Goal: Information Seeking & Learning: Learn about a topic

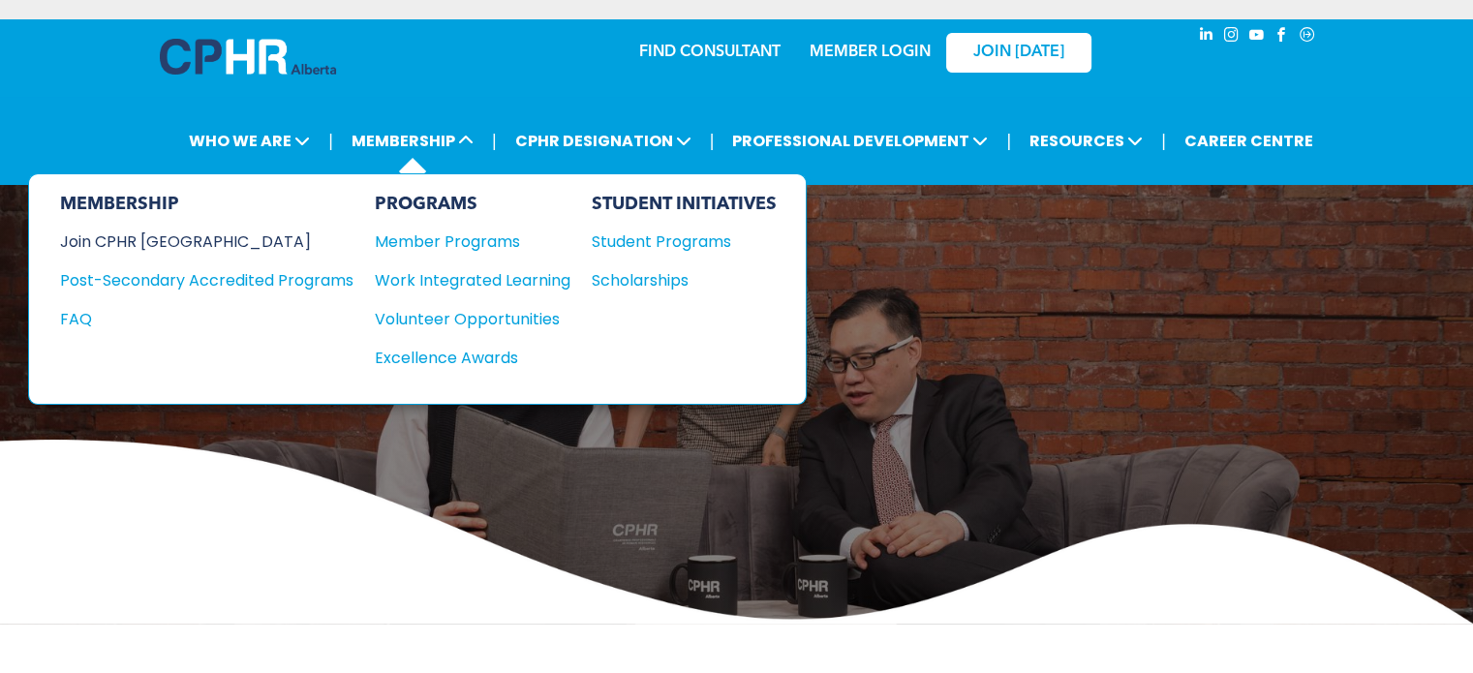
click at [163, 234] on div "Join CPHR [GEOGRAPHIC_DATA]" at bounding box center [192, 242] width 264 height 24
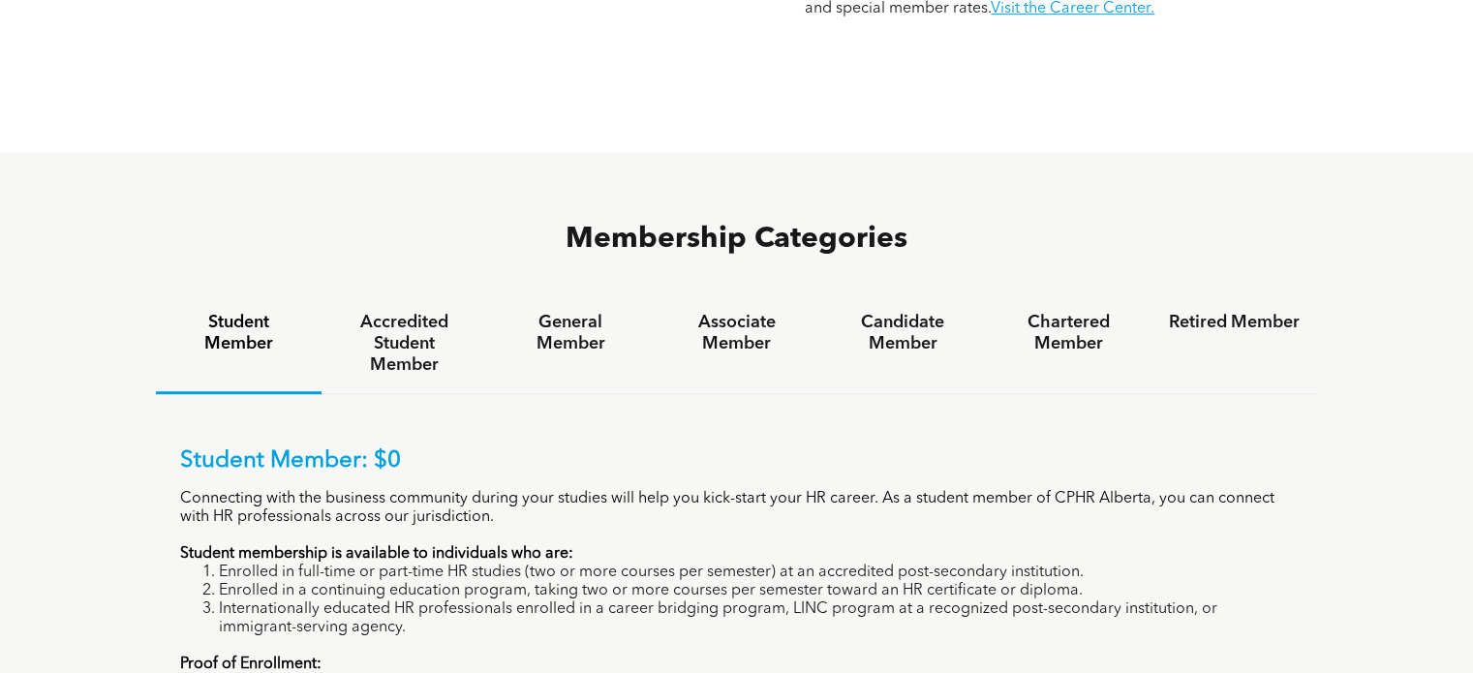
scroll to position [1162, 0]
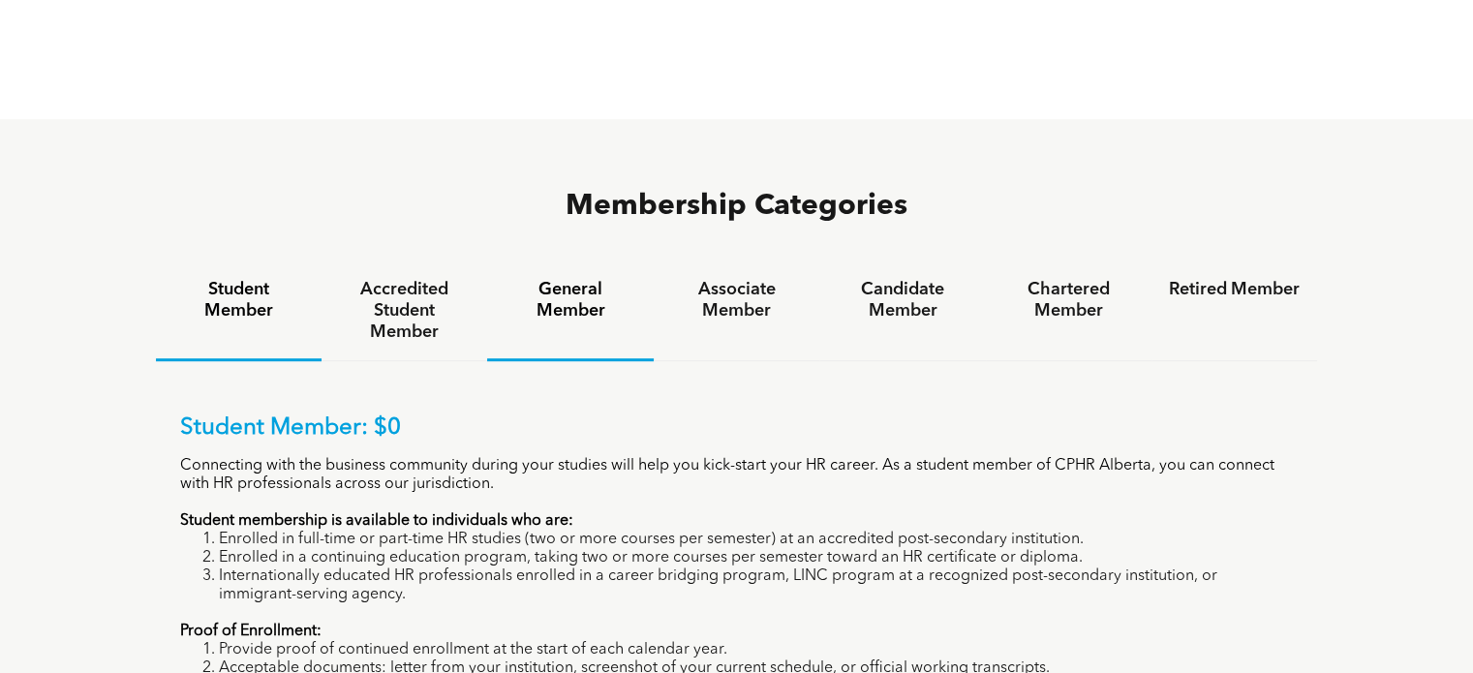
click at [587, 279] on h4 "General Member" at bounding box center [570, 300] width 131 height 43
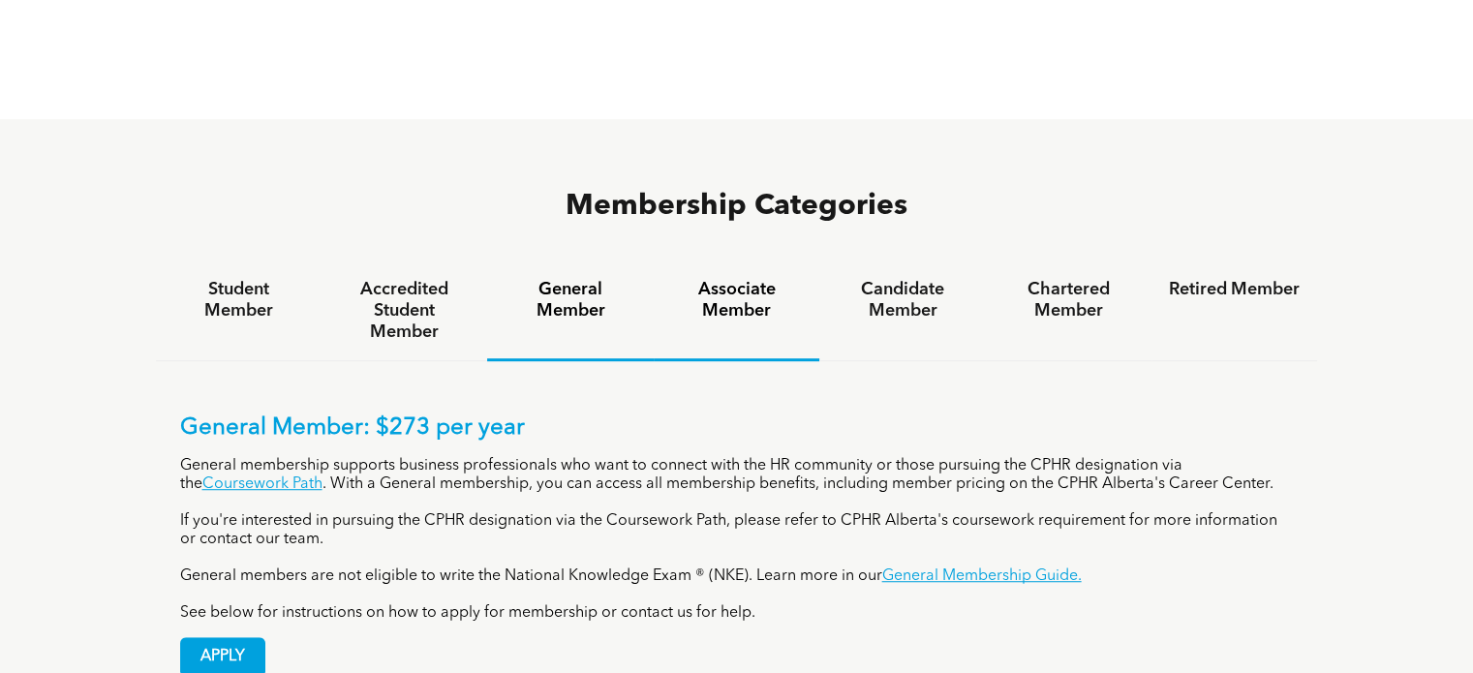
click at [765, 279] on h4 "Associate Member" at bounding box center [736, 300] width 131 height 43
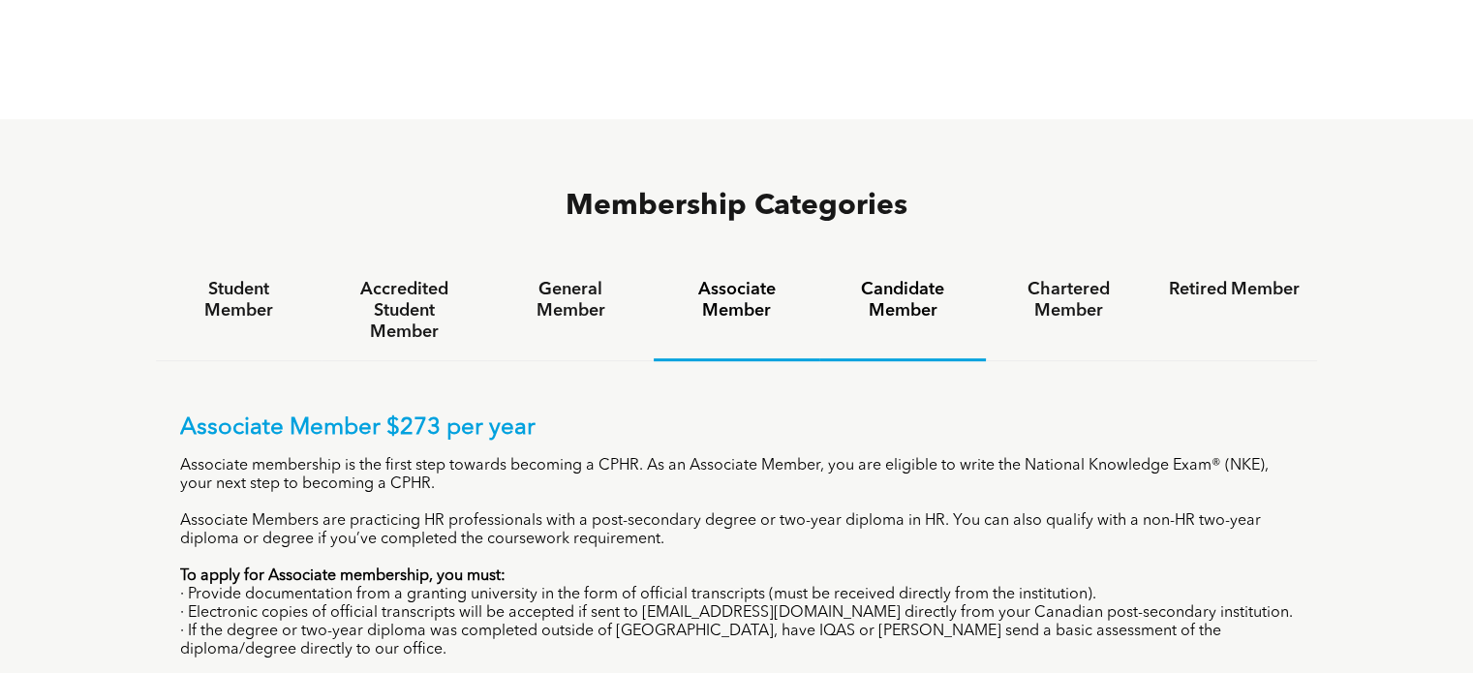
click at [903, 279] on h4 "Candidate Member" at bounding box center [902, 300] width 131 height 43
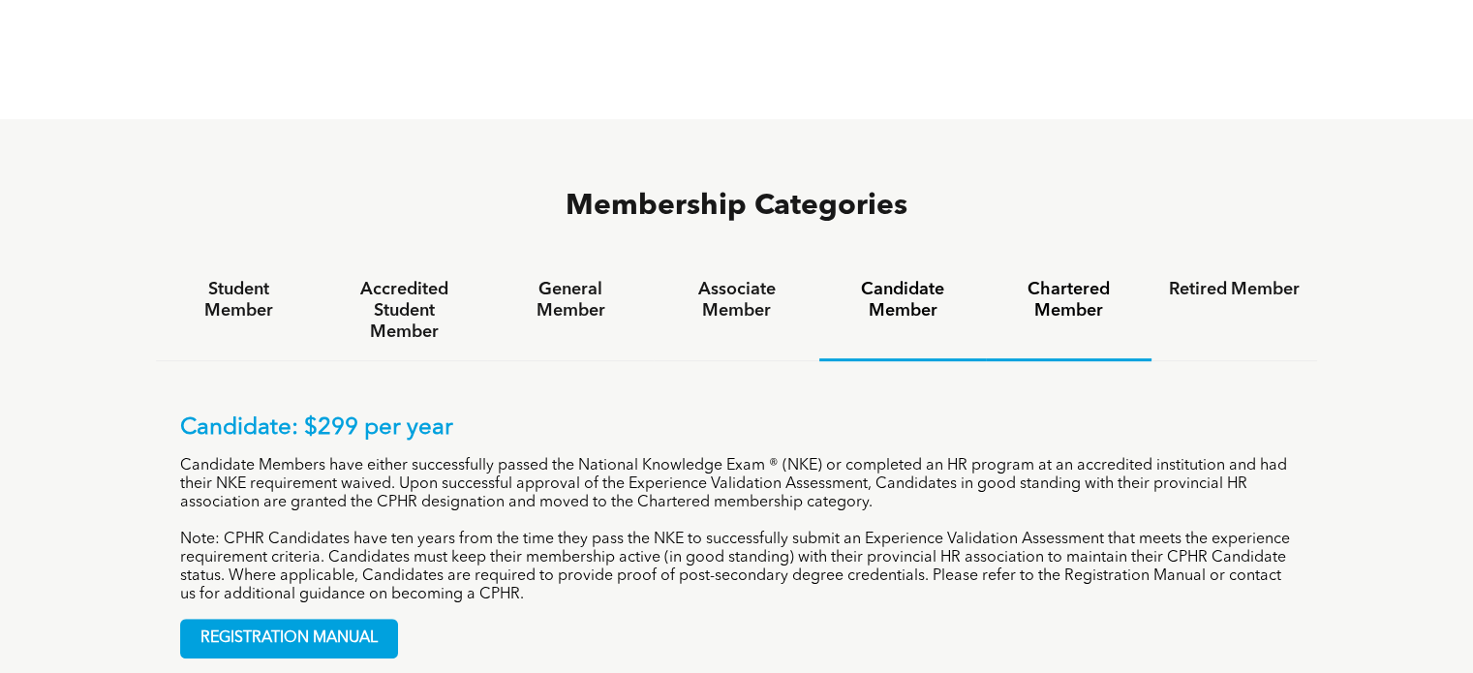
click at [1056, 279] on h4 "Chartered Member" at bounding box center [1068, 300] width 131 height 43
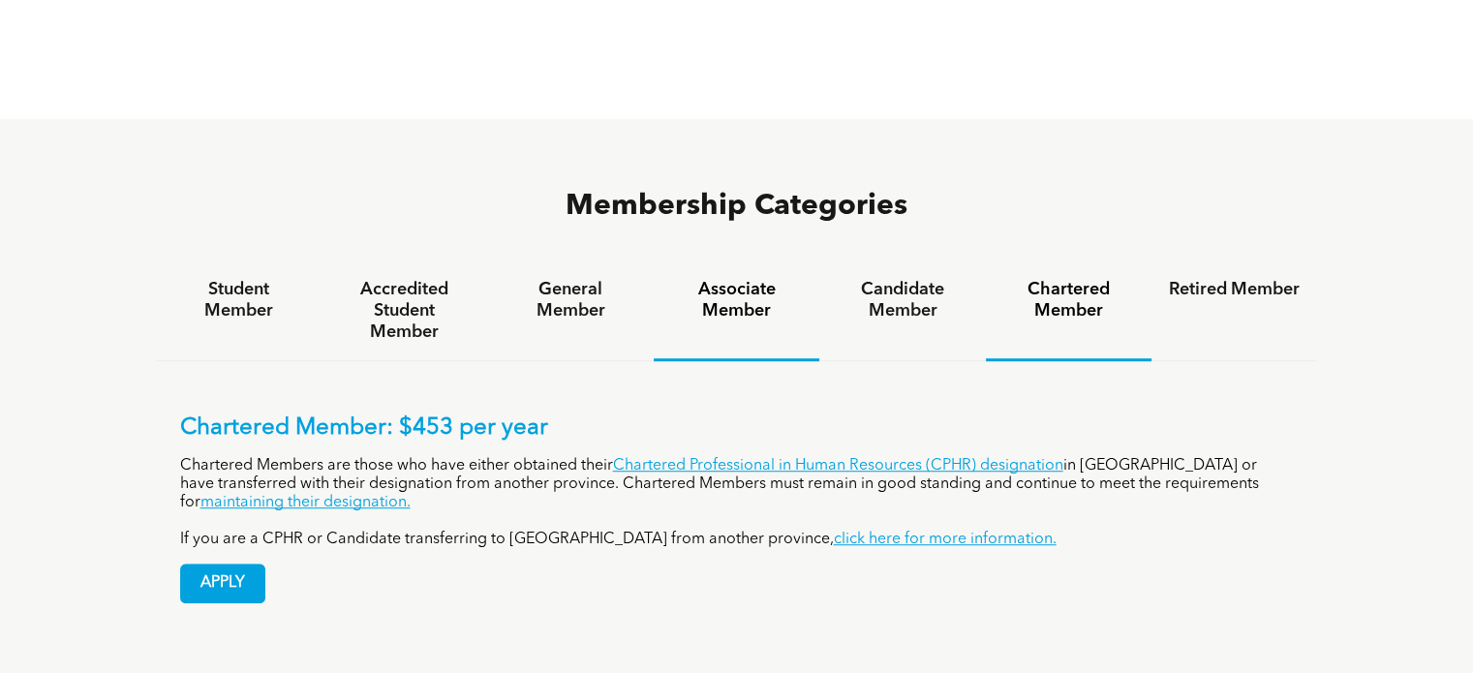
click at [718, 279] on h4 "Associate Member" at bounding box center [736, 300] width 131 height 43
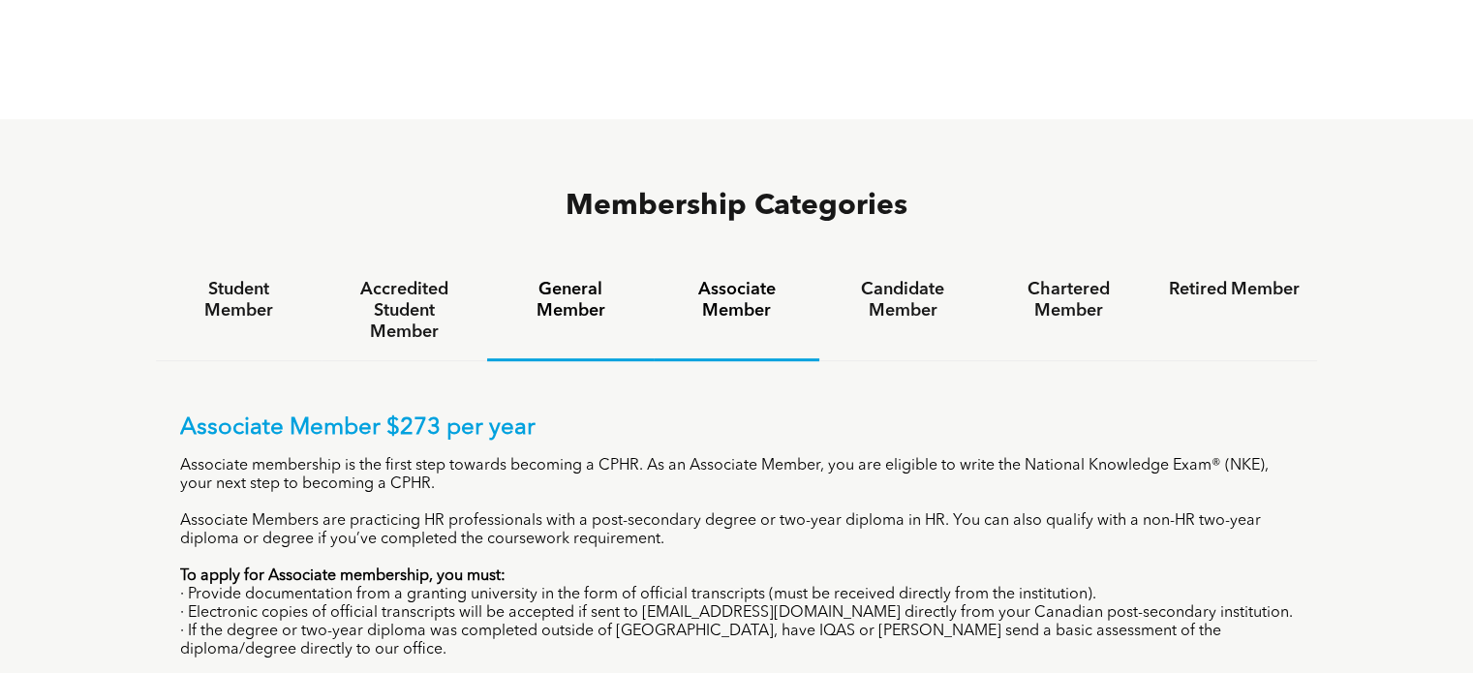
click at [573, 279] on h4 "General Member" at bounding box center [570, 300] width 131 height 43
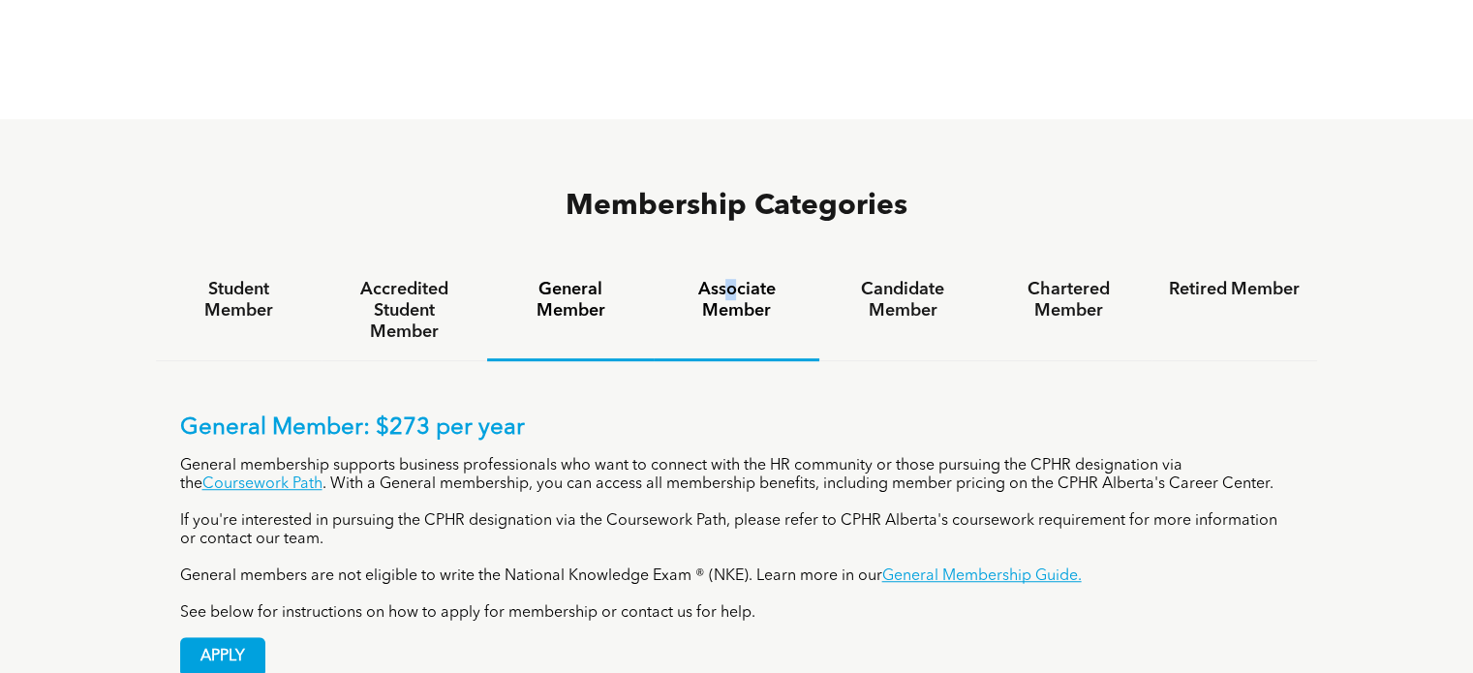
click at [731, 279] on h4 "Associate Member" at bounding box center [736, 300] width 131 height 43
